Goal: Transaction & Acquisition: Download file/media

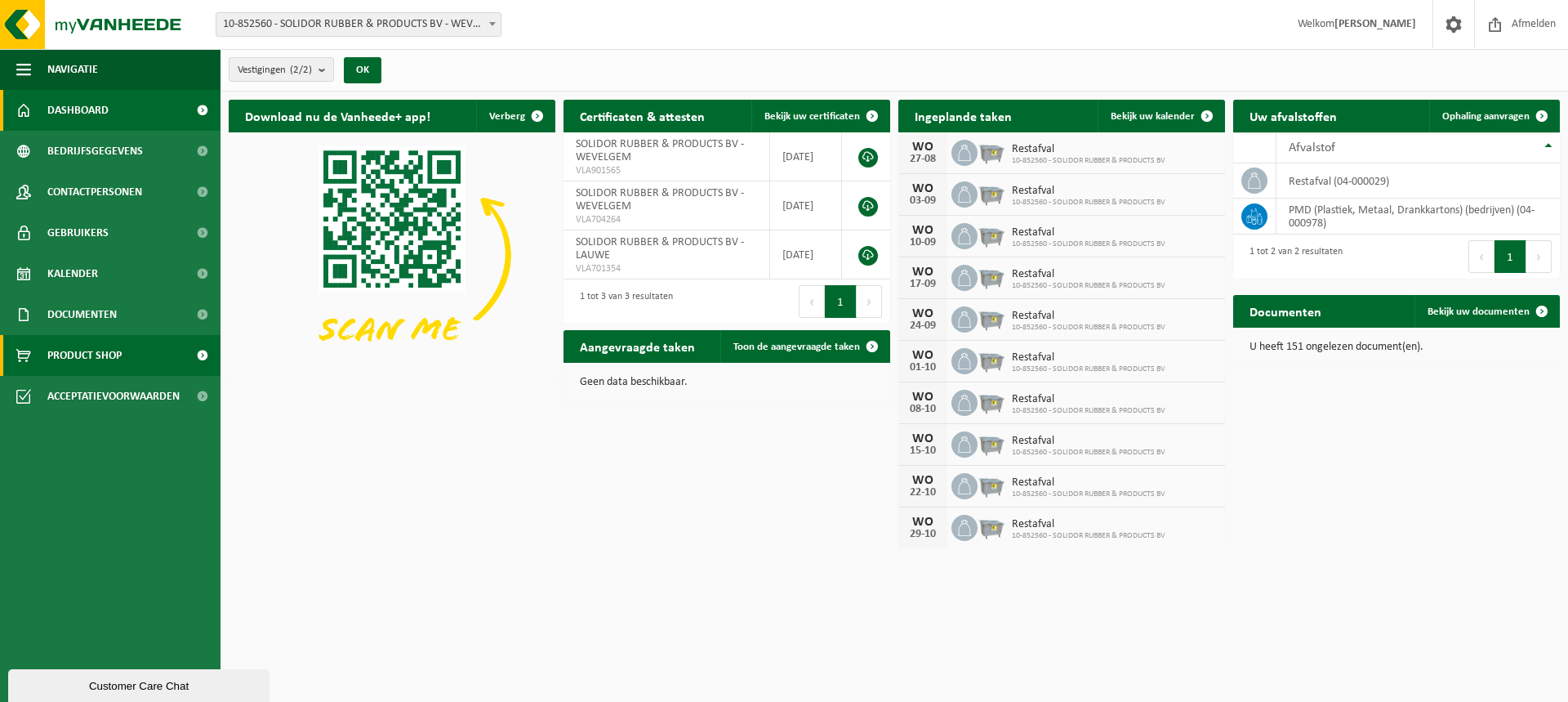
click at [182, 357] on link "Product Shop" at bounding box center [110, 356] width 220 height 41
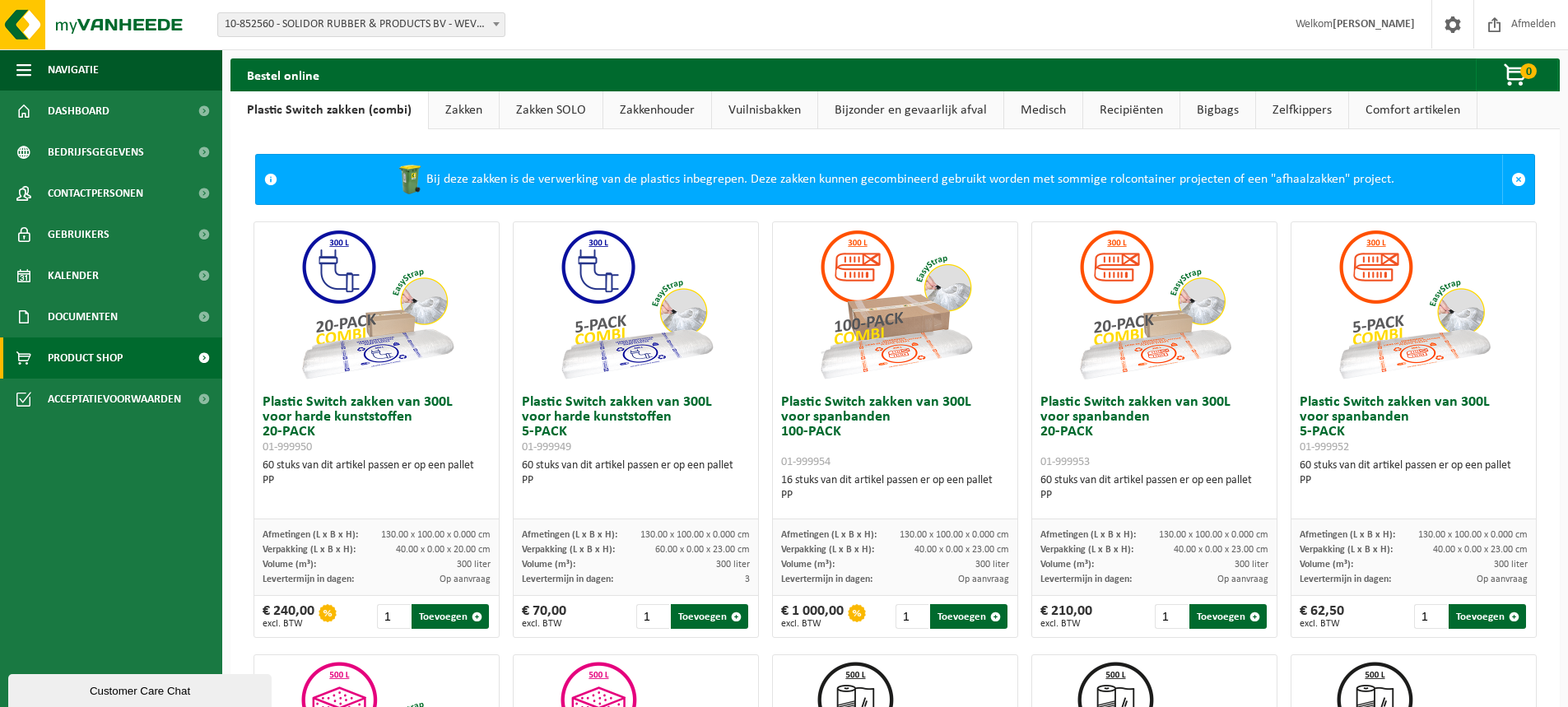
click at [915, 109] on link "Bijzonder en gevaarlijk afval" at bounding box center [911, 111] width 185 height 38
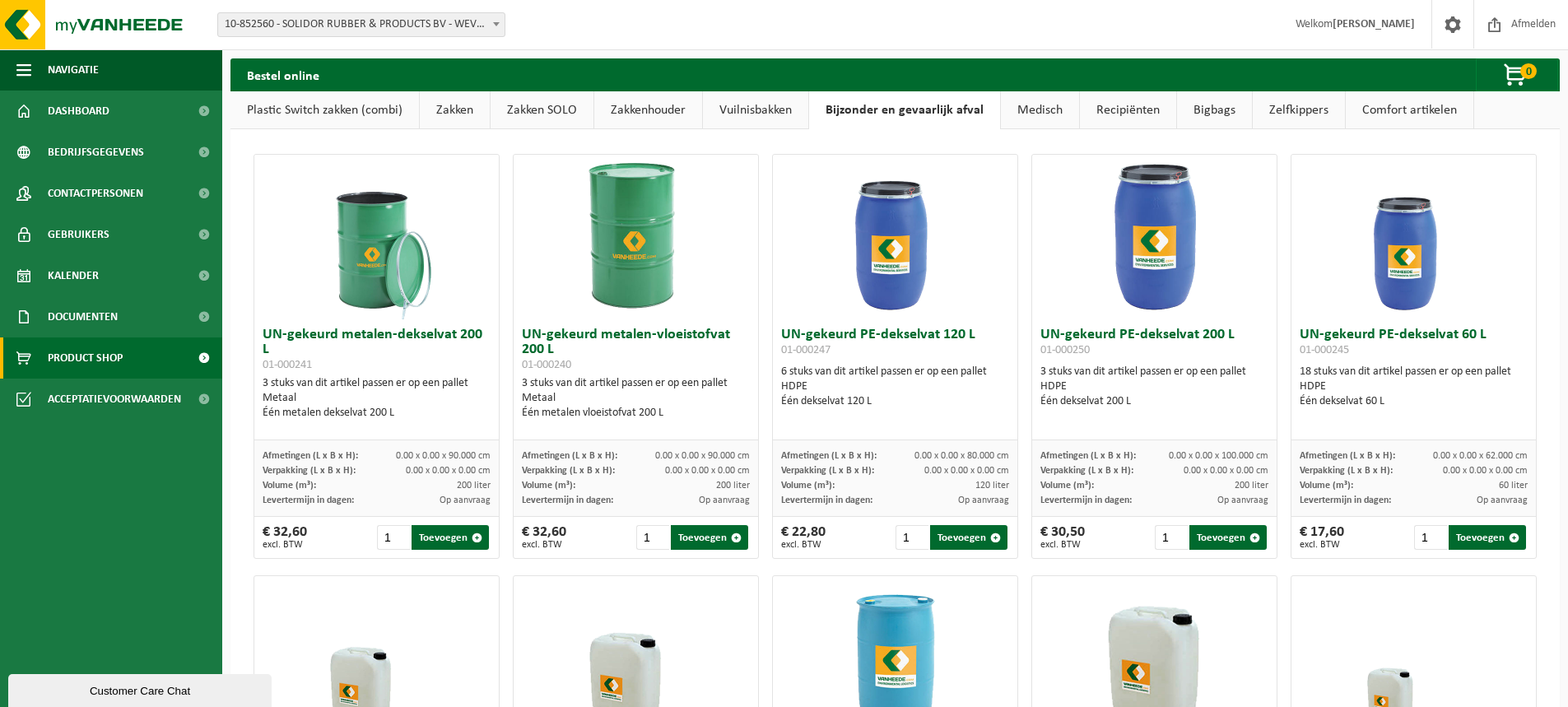
click at [658, 106] on link "Zakkenhouder" at bounding box center [649, 111] width 108 height 38
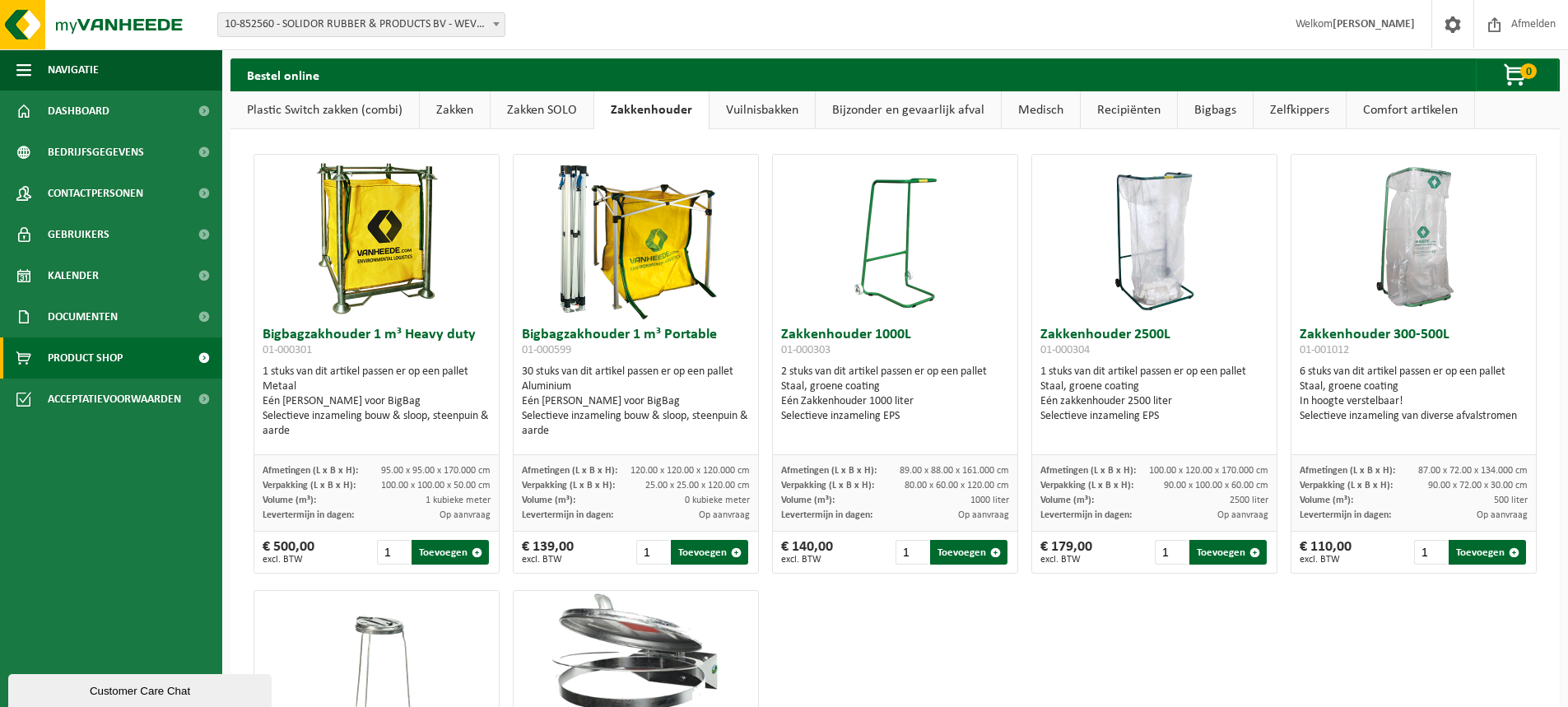
click at [762, 104] on link "Vuilnisbakken" at bounding box center [762, 111] width 105 height 38
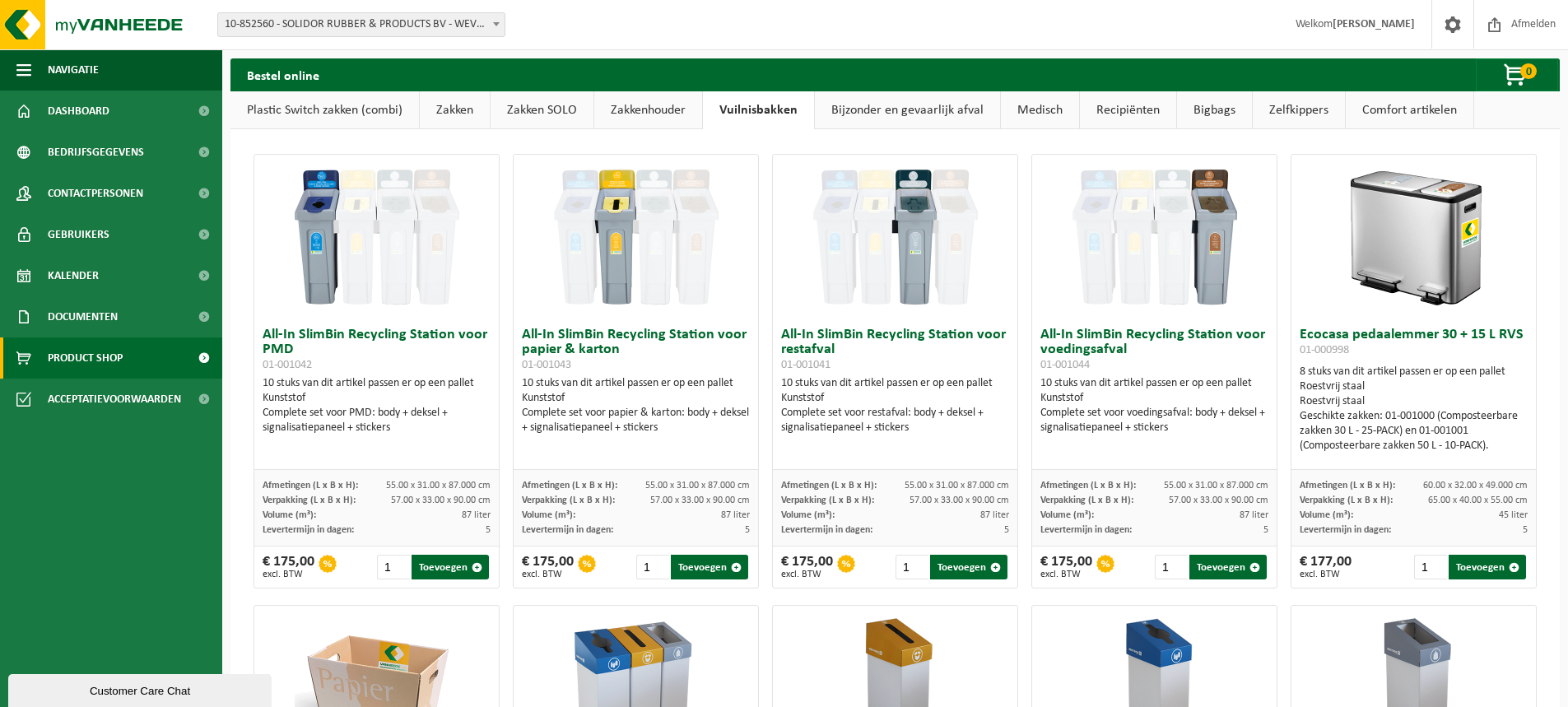
click at [1292, 109] on link "Zelfkippers" at bounding box center [1299, 111] width 93 height 38
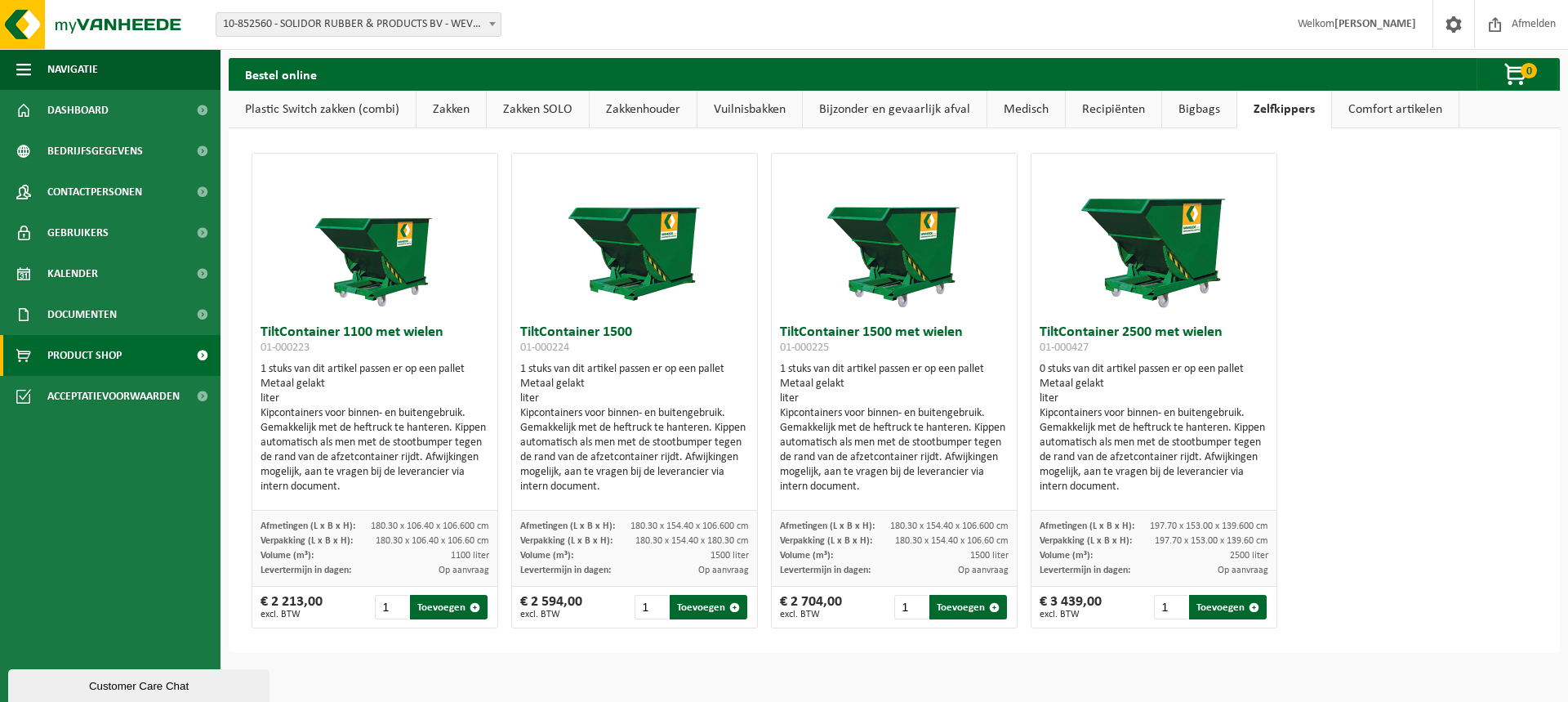
click at [1211, 114] on link "Bigbags" at bounding box center [1199, 110] width 74 height 37
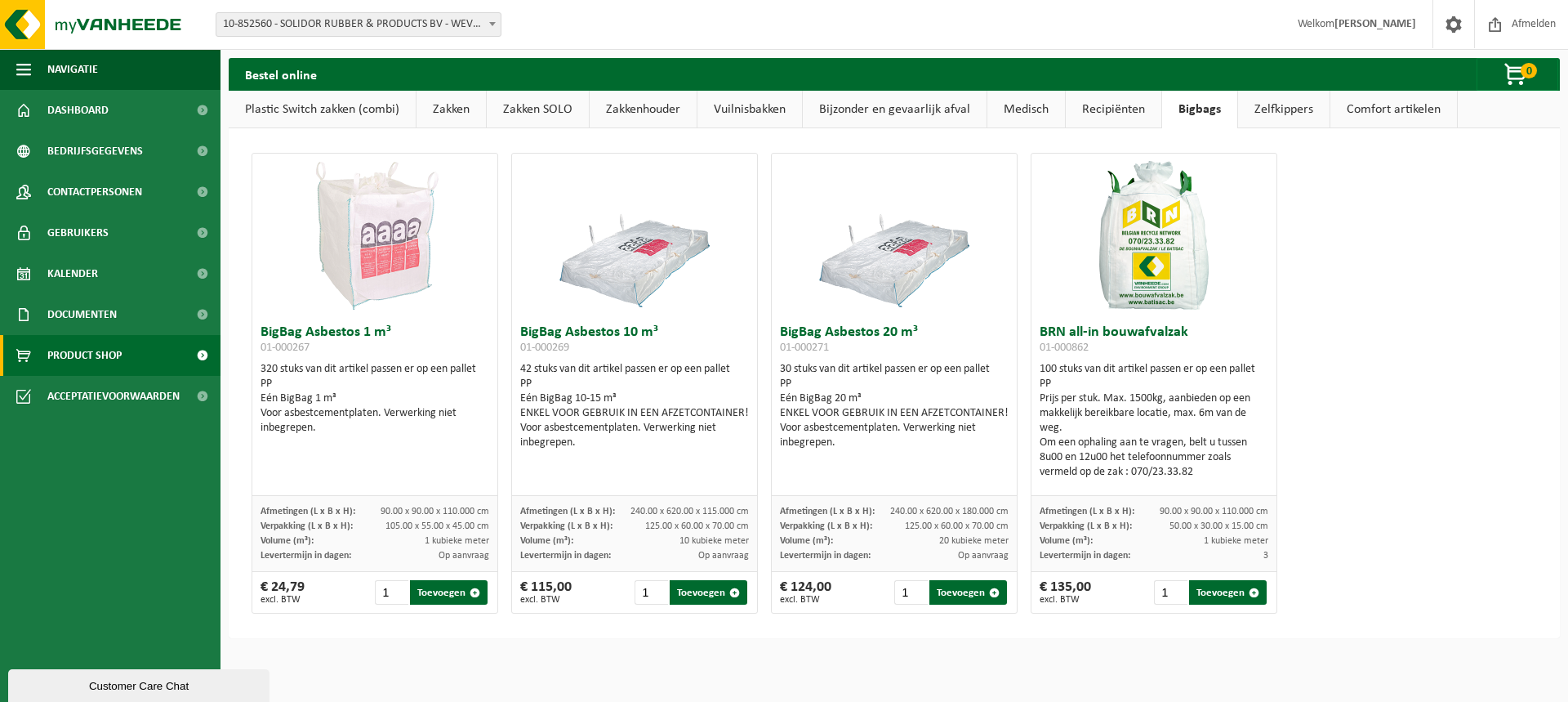
click at [1108, 104] on link "Recipiënten" at bounding box center [1114, 110] width 95 height 37
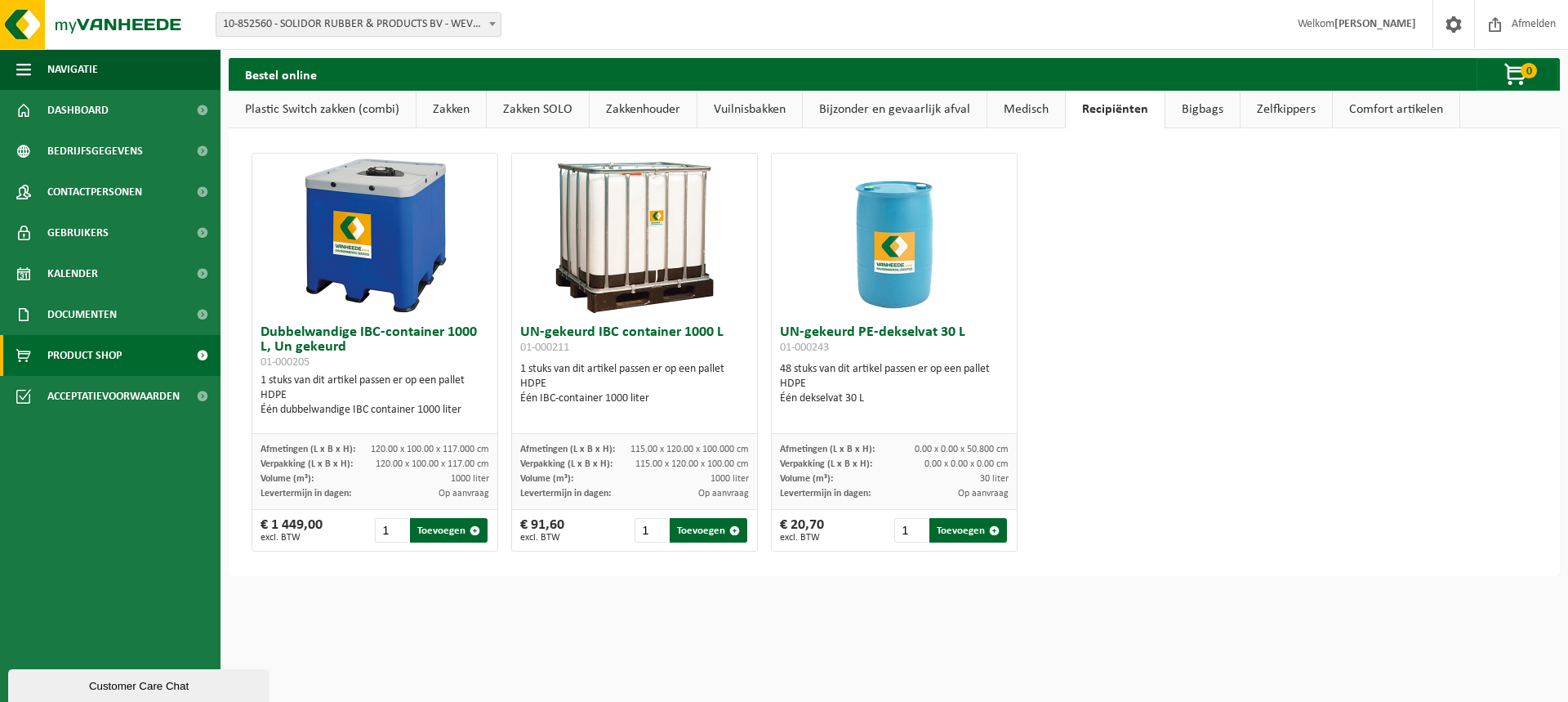
click at [1019, 112] on link "Medisch" at bounding box center [1025, 110] width 77 height 37
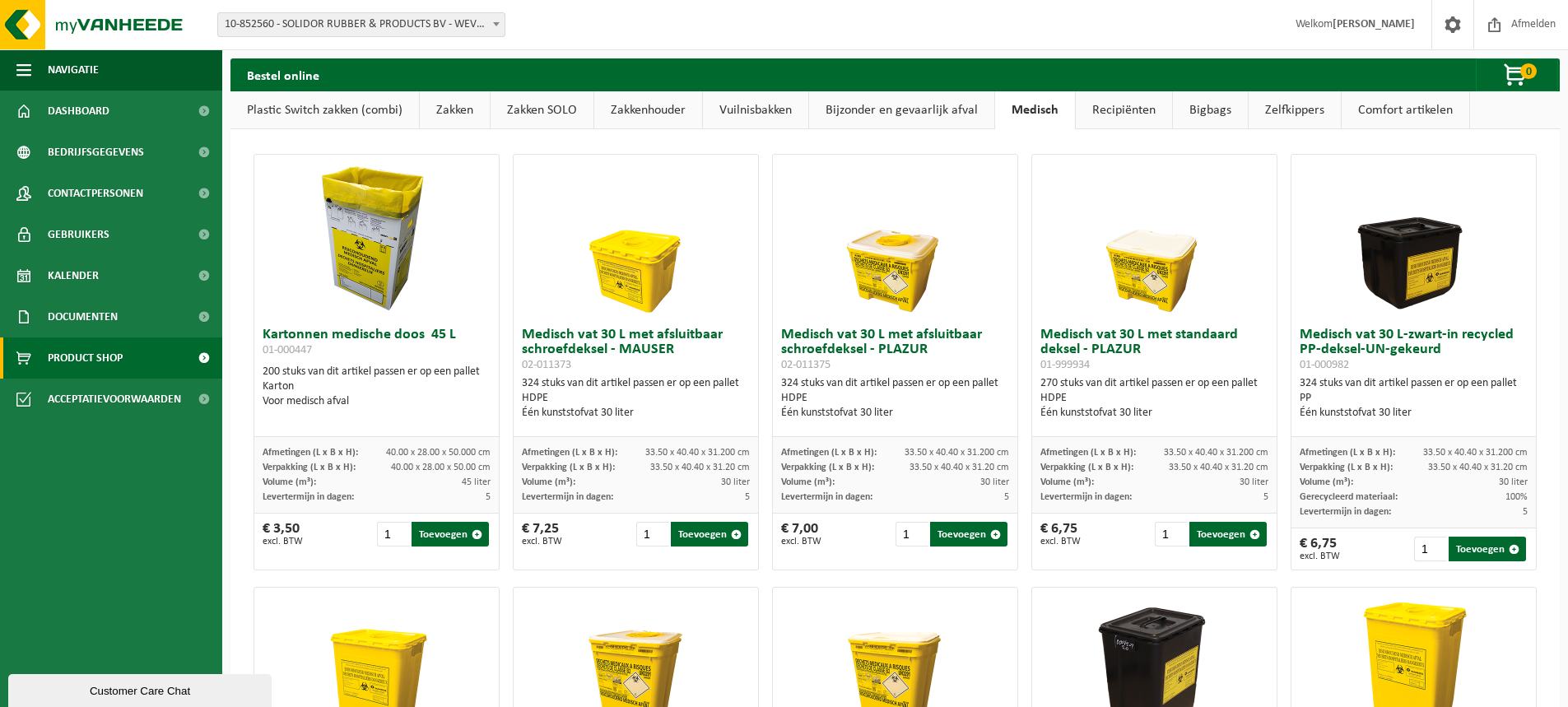
click at [953, 110] on link "Bijzonder en gevaarlijk afval" at bounding box center [901, 111] width 185 height 38
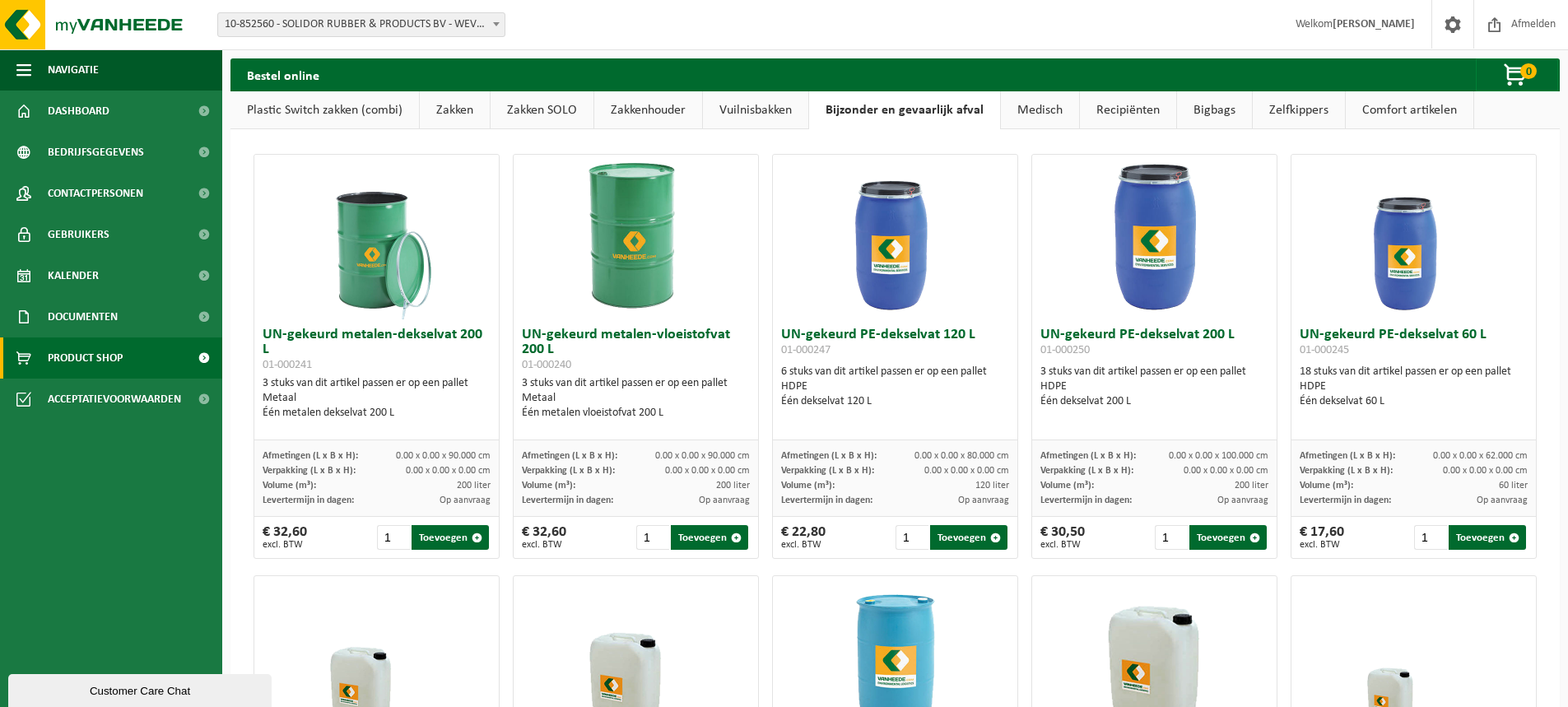
click at [1296, 111] on link "Zelfkippers" at bounding box center [1299, 111] width 93 height 38
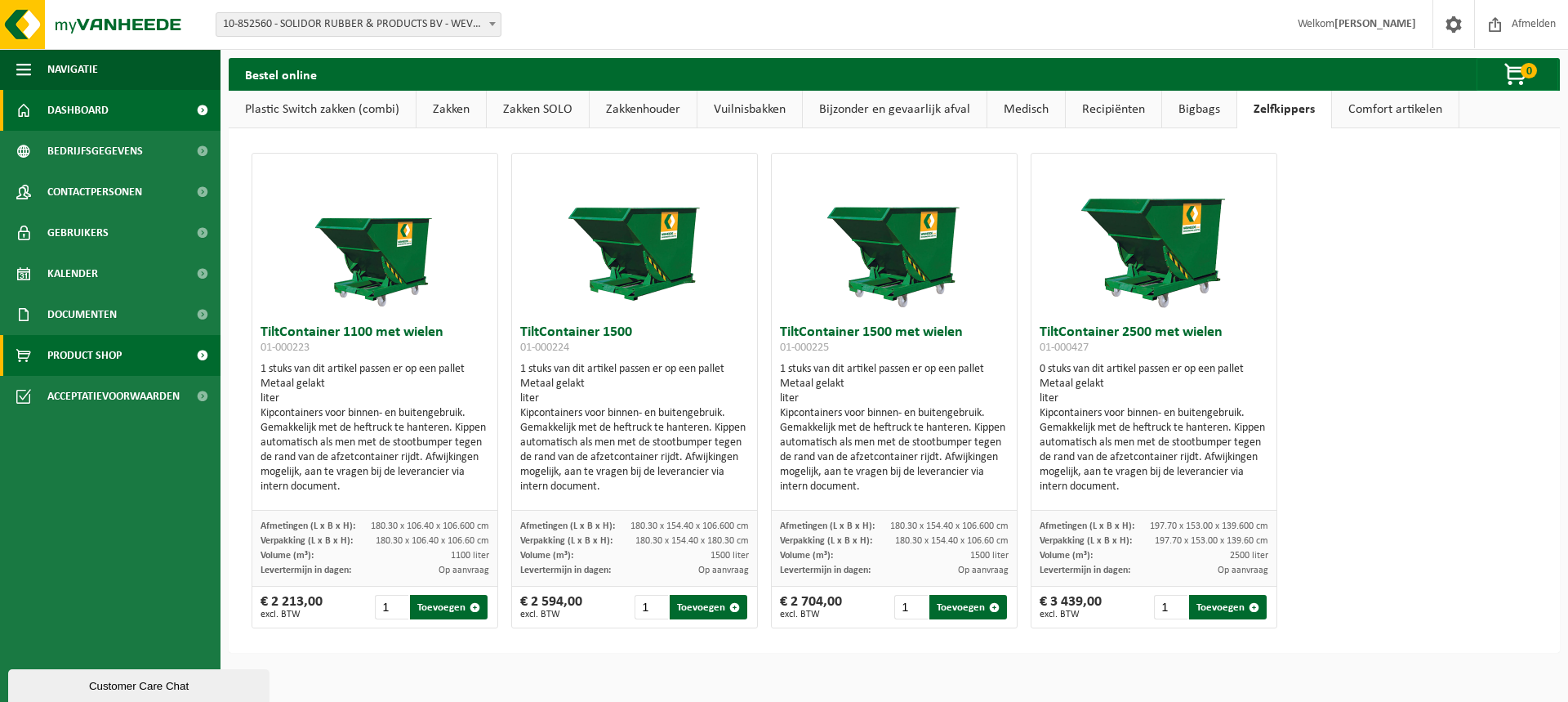
click at [85, 110] on span "Dashboard" at bounding box center [78, 111] width 61 height 41
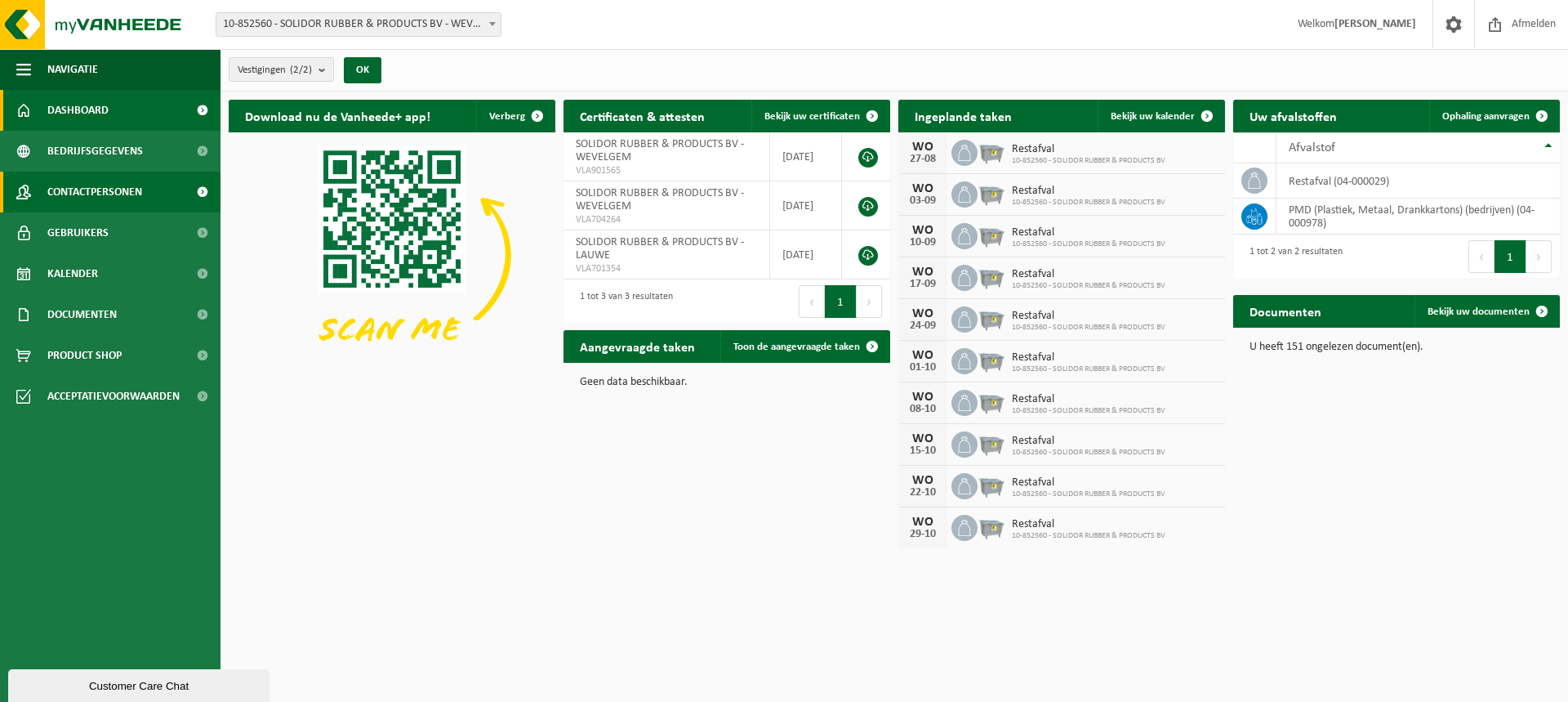
click at [70, 195] on span "Contactpersonen" at bounding box center [94, 192] width 94 height 41
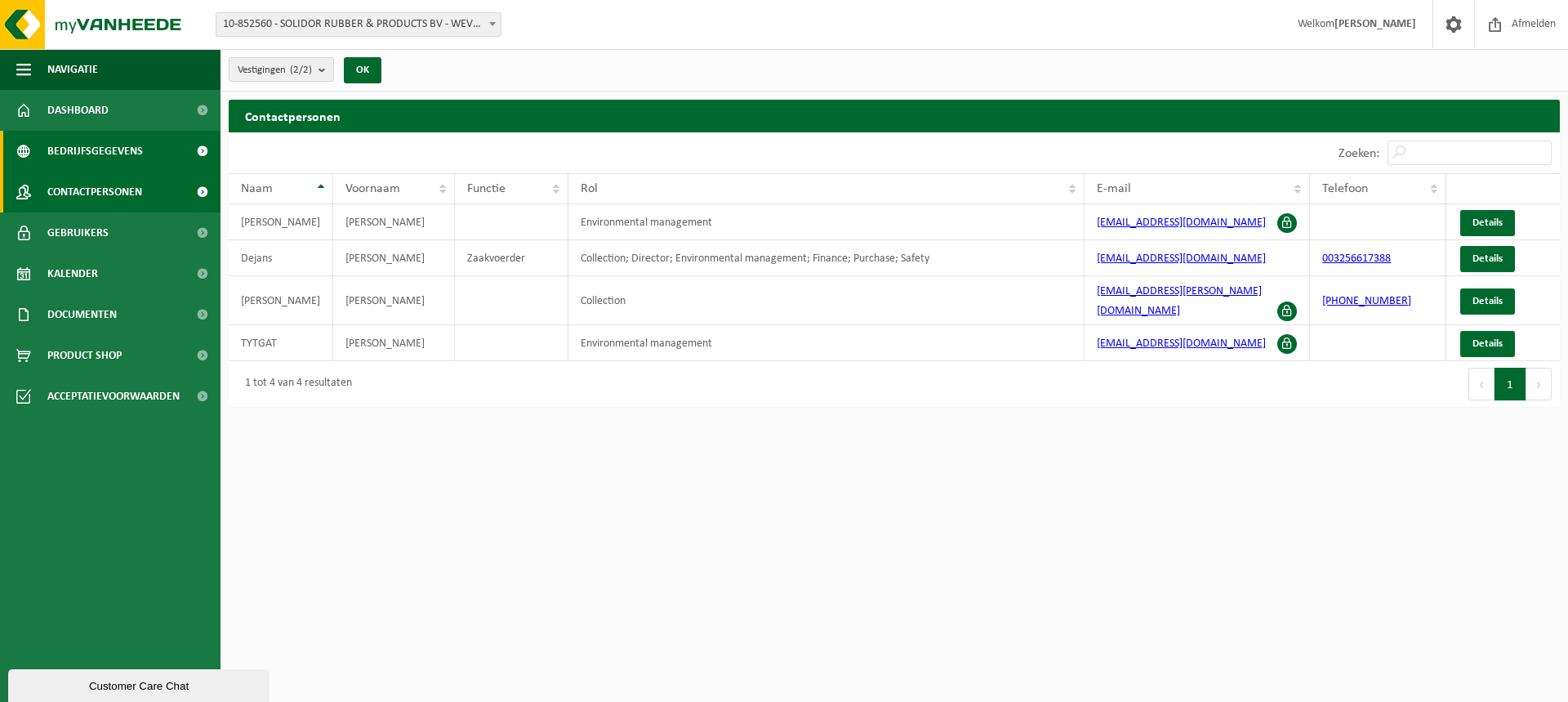
click at [72, 156] on span "Bedrijfsgegevens" at bounding box center [95, 151] width 95 height 41
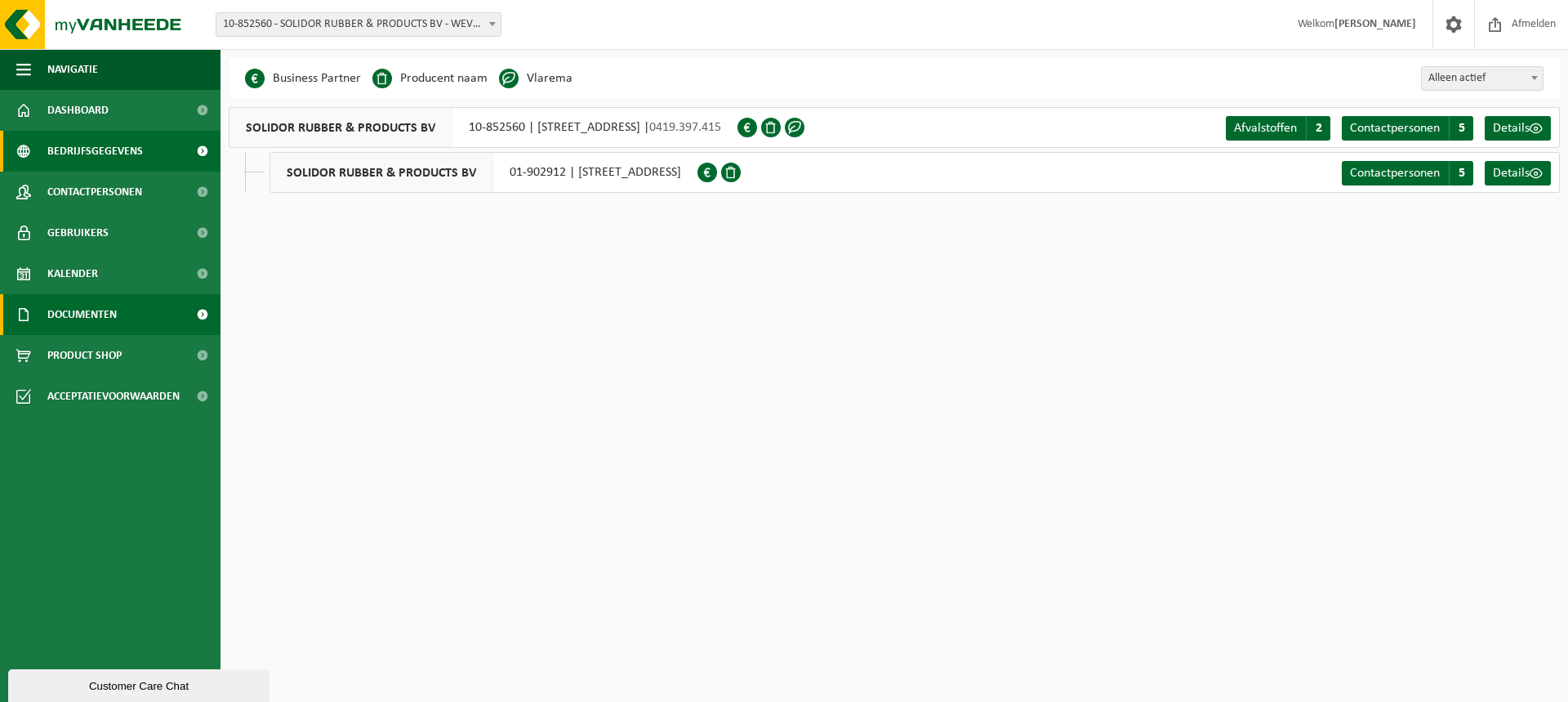
click at [125, 322] on link "Documenten" at bounding box center [110, 315] width 220 height 41
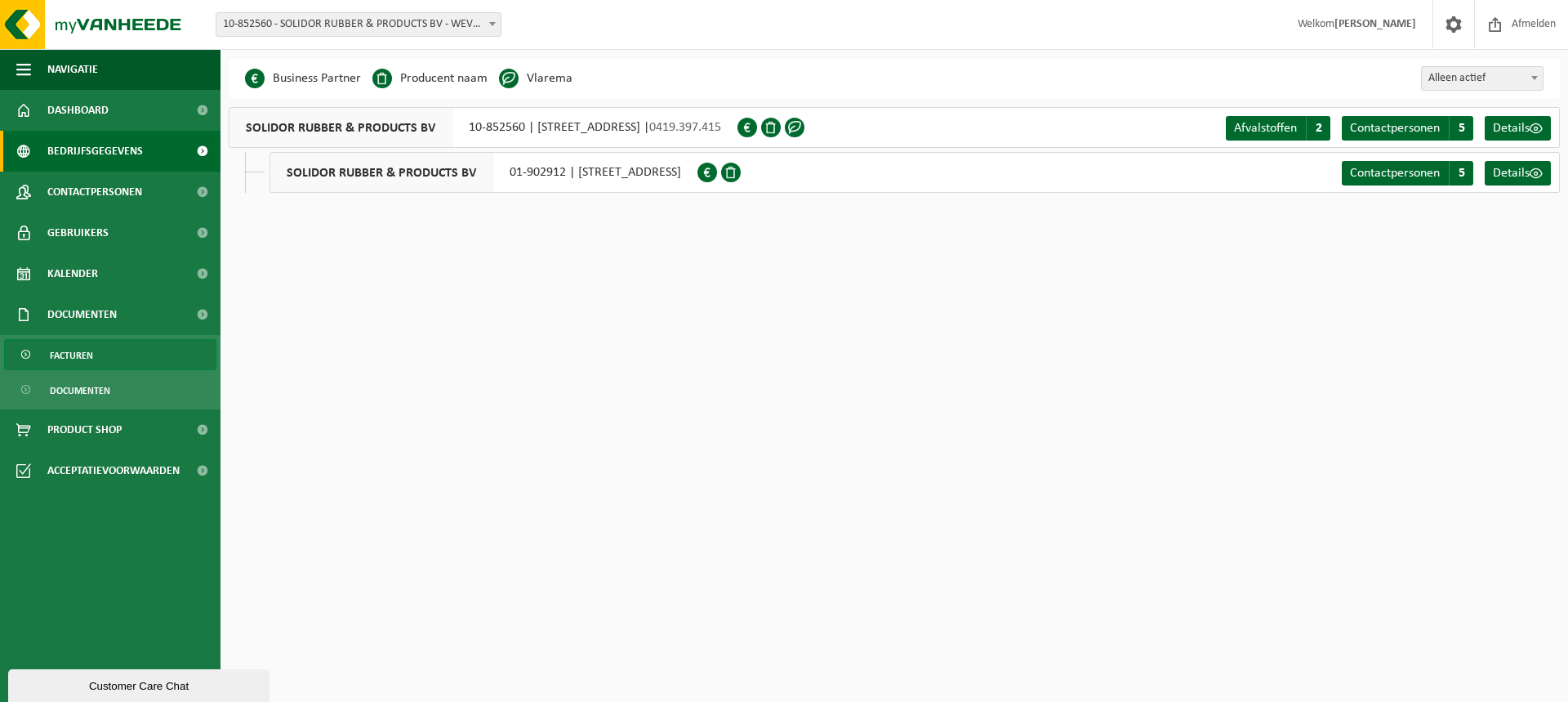
click at [97, 348] on link "Facturen" at bounding box center [111, 355] width 213 height 31
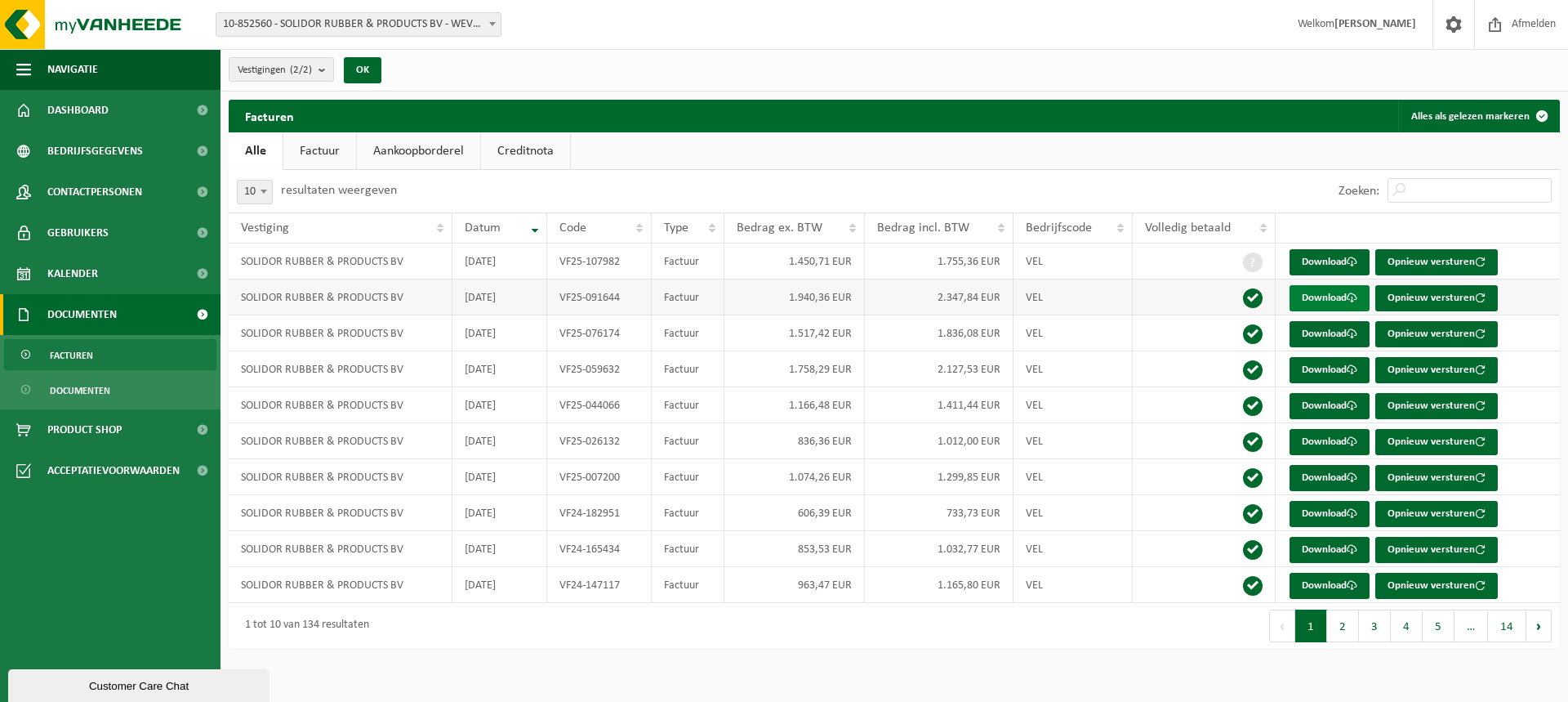
click at [1310, 294] on link "Download" at bounding box center [1330, 298] width 80 height 26
